Goal: Task Accomplishment & Management: Use online tool/utility

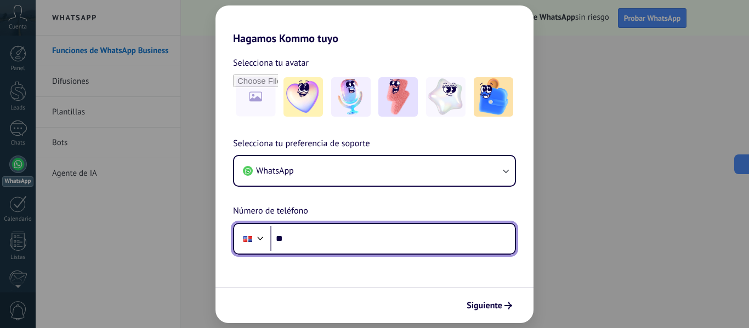
click at [313, 240] on input "**" at bounding box center [392, 238] width 244 height 25
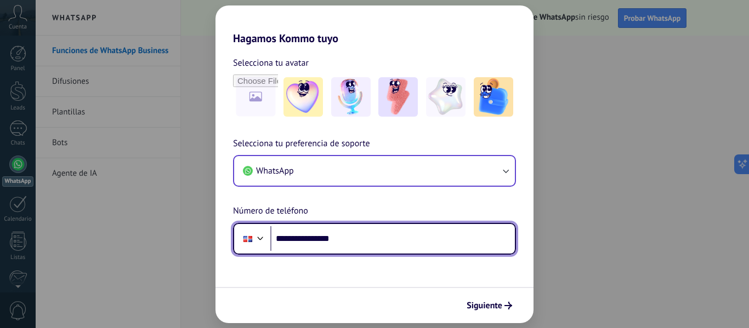
type input "**********"
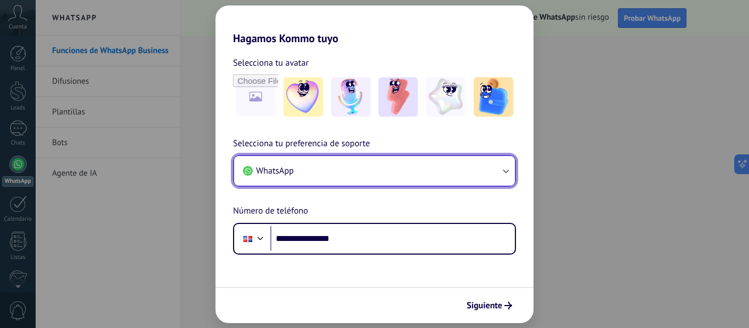
click at [374, 172] on button "WhatsApp" at bounding box center [374, 171] width 281 height 30
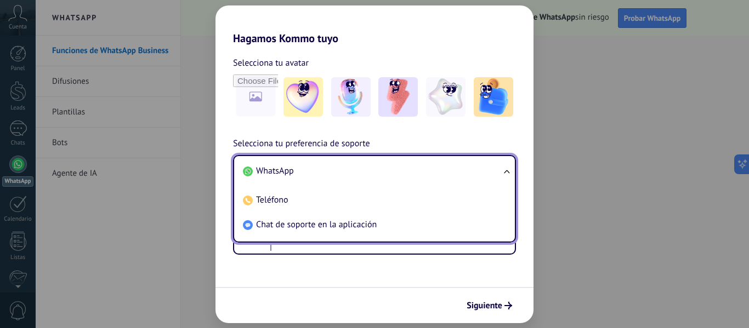
click at [350, 271] on form "**********" at bounding box center [374, 184] width 318 height 278
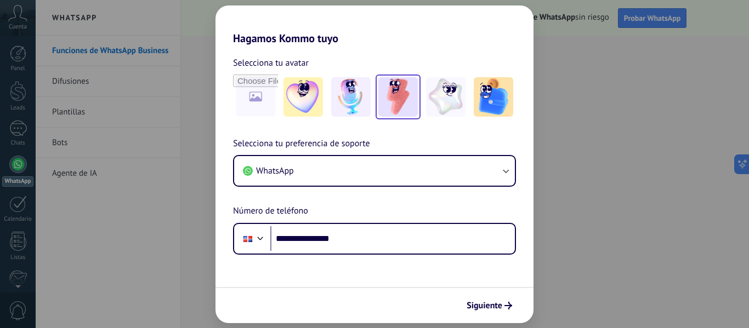
click at [397, 110] on img at bounding box center [397, 96] width 39 height 39
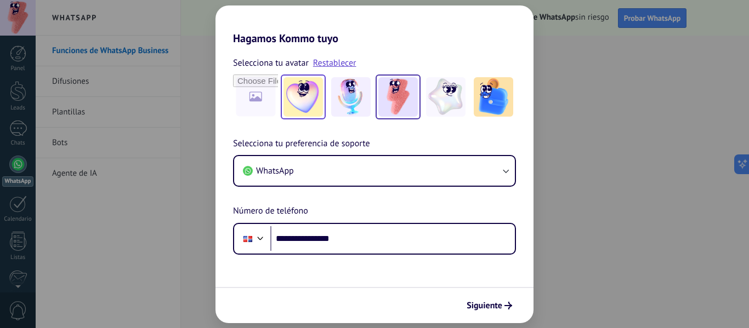
click at [311, 101] on img at bounding box center [302, 96] width 39 height 39
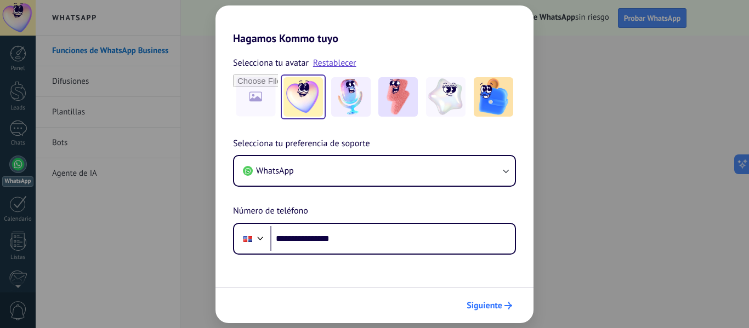
click at [487, 304] on span "Siguiente" at bounding box center [484, 306] width 36 height 8
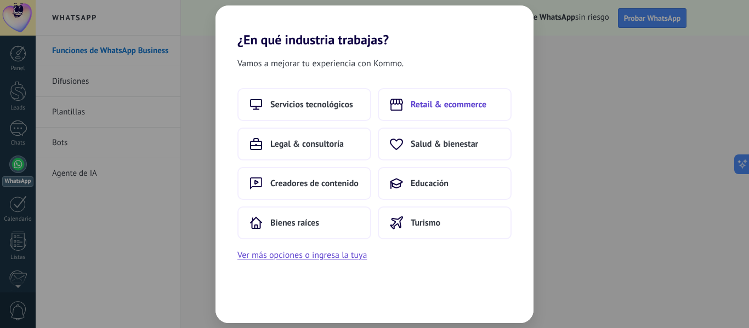
click at [447, 104] on span "Retail & ecommerce" at bounding box center [448, 104] width 76 height 11
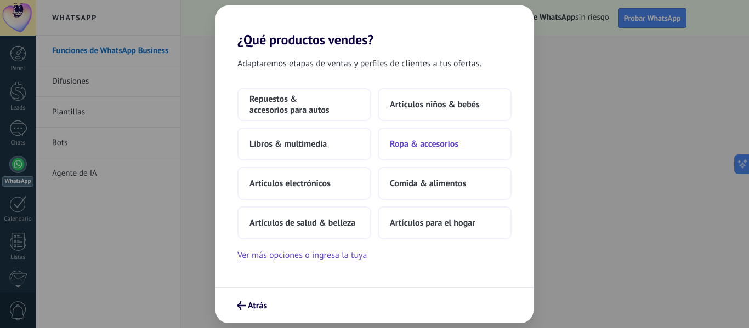
click at [404, 146] on span "Ropa & accesorios" at bounding box center [424, 144] width 68 height 11
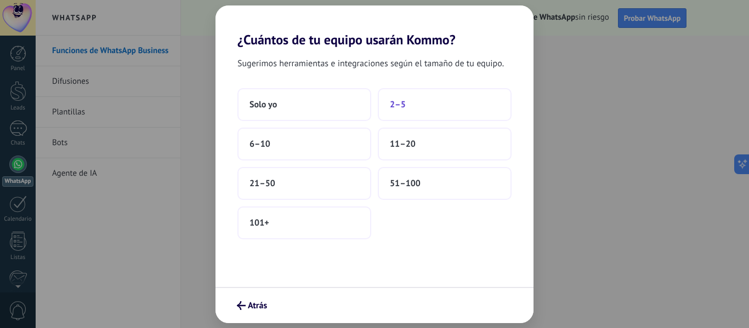
click at [422, 109] on button "2–5" at bounding box center [445, 104] width 134 height 33
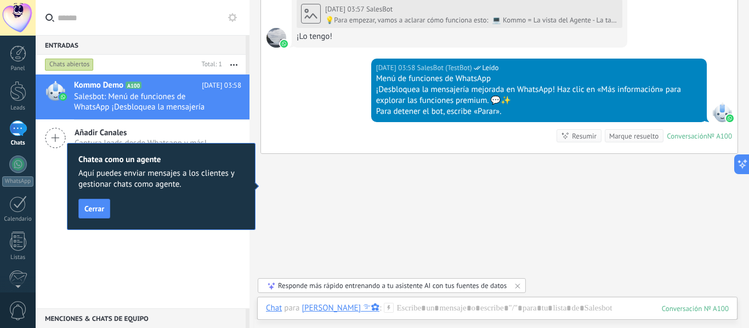
scroll to position [543, 0]
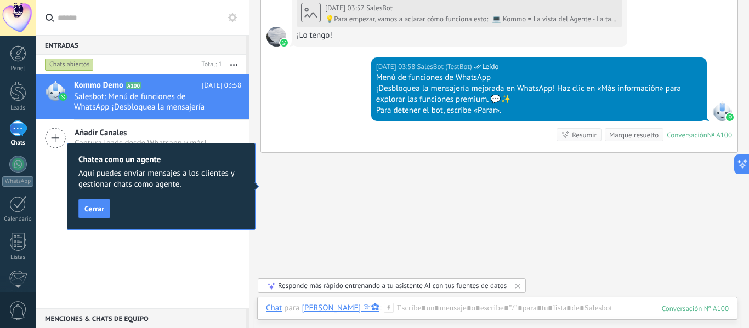
click at [54, 138] on icon at bounding box center [55, 138] width 21 height 21
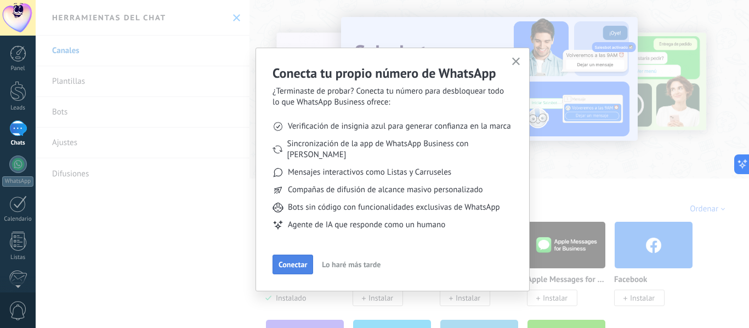
click at [288, 261] on span "Conectar" at bounding box center [292, 265] width 28 height 8
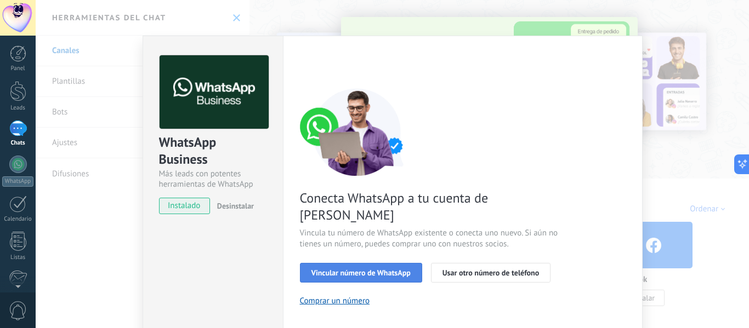
click at [391, 269] on span "Vincular número de WhatsApp" at bounding box center [360, 273] width 99 height 8
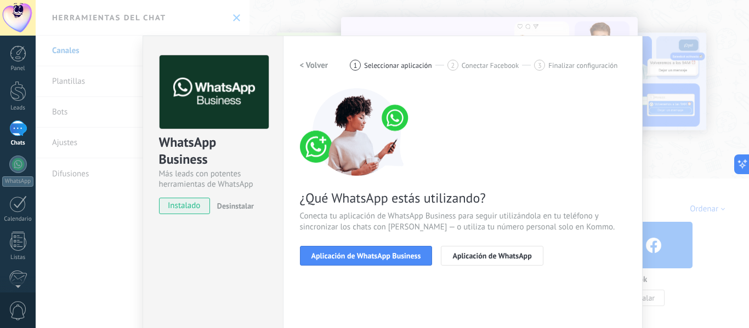
click at [391, 255] on span "Aplicación de WhatsApp Business" at bounding box center [366, 256] width 110 height 8
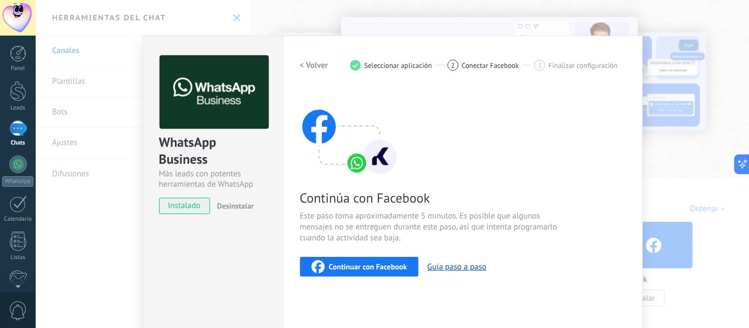
click at [392, 264] on span "Continuar con Facebook" at bounding box center [368, 267] width 78 height 8
